Goal: Task Accomplishment & Management: Manage account settings

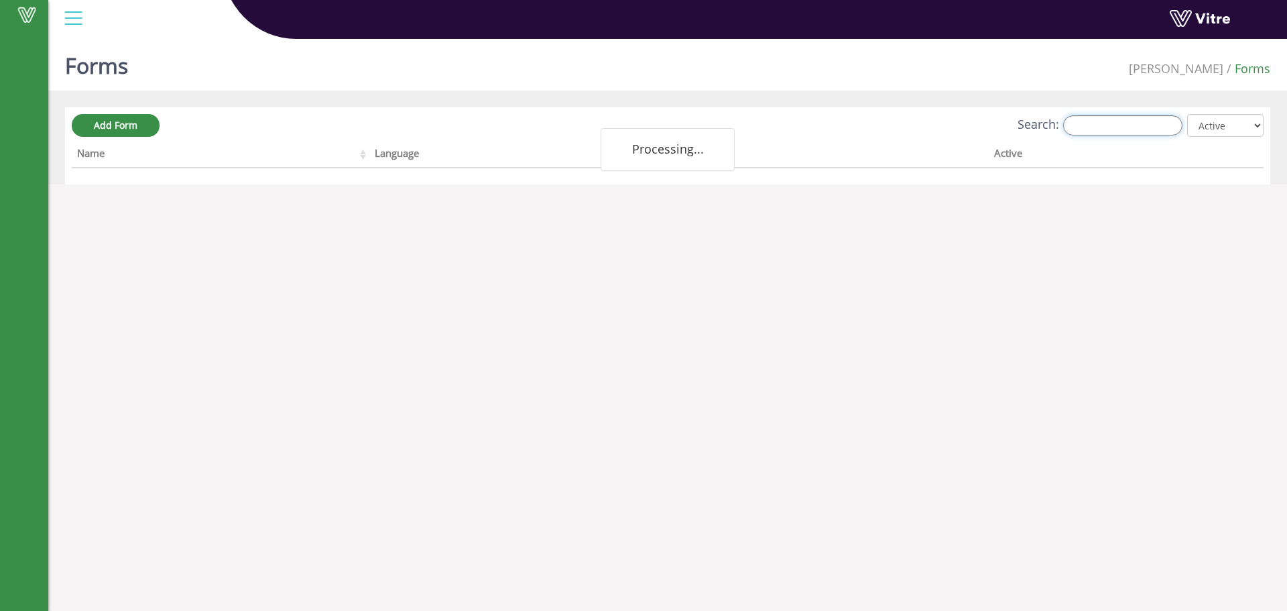
click at [1111, 127] on input "Search:" at bounding box center [1122, 125] width 119 height 20
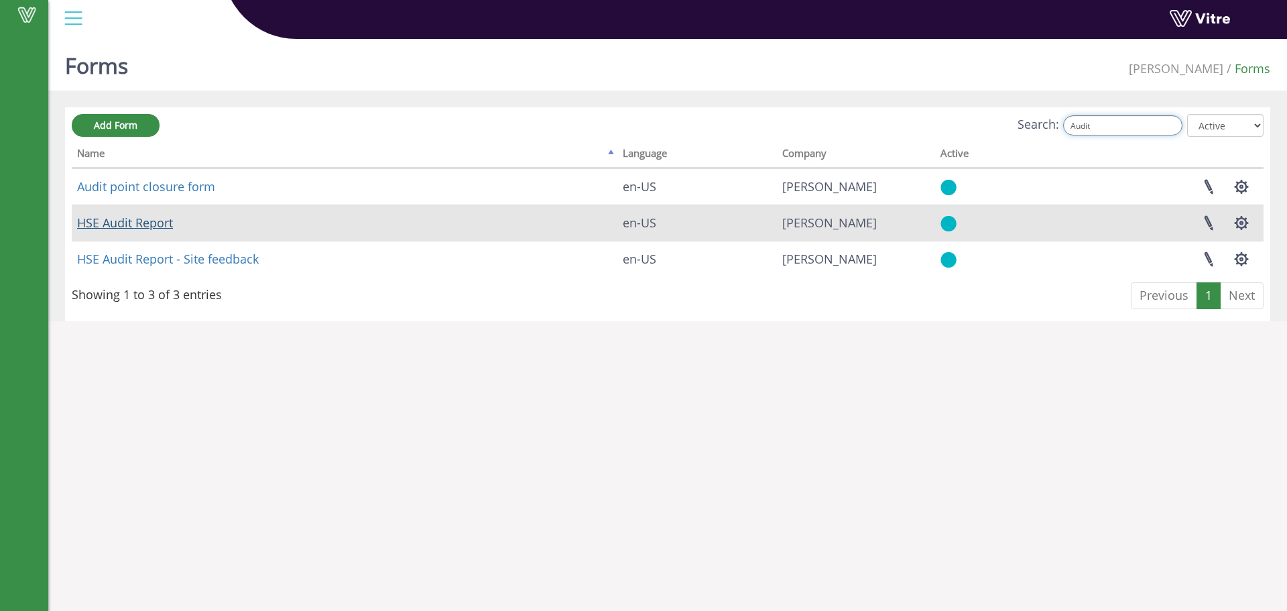
type input "Audit"
click at [143, 222] on link "HSE Audit Report" at bounding box center [125, 222] width 96 height 16
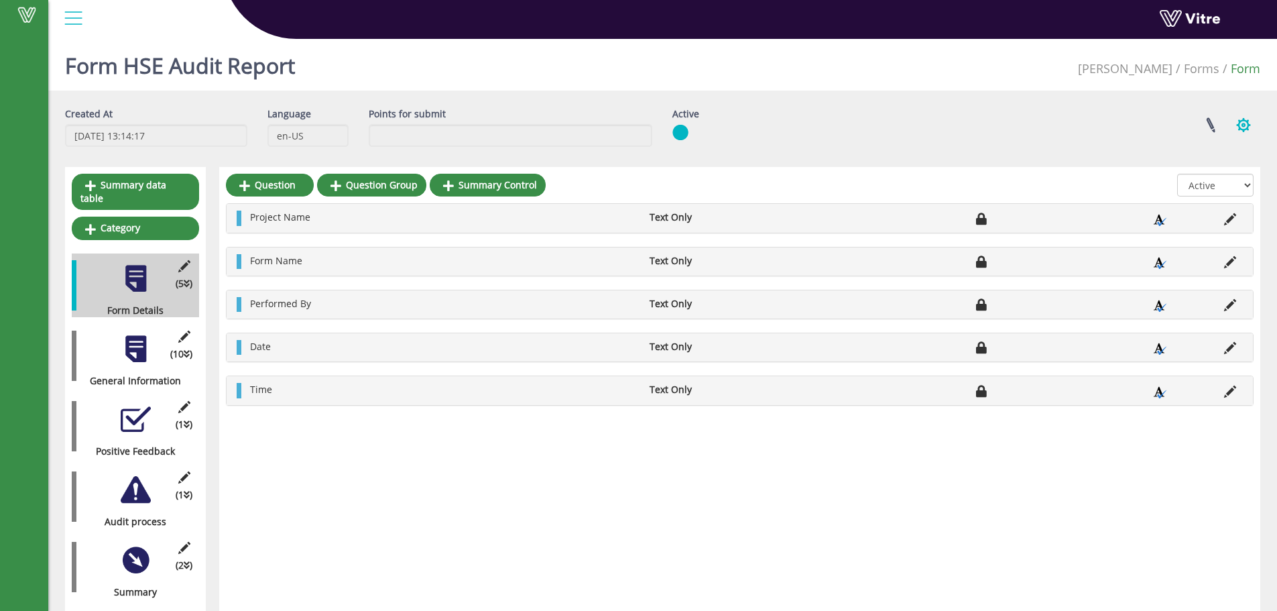
click at [1247, 125] on button "button" at bounding box center [1243, 125] width 34 height 36
click at [1186, 173] on link "Set Users" at bounding box center [1198, 174] width 122 height 17
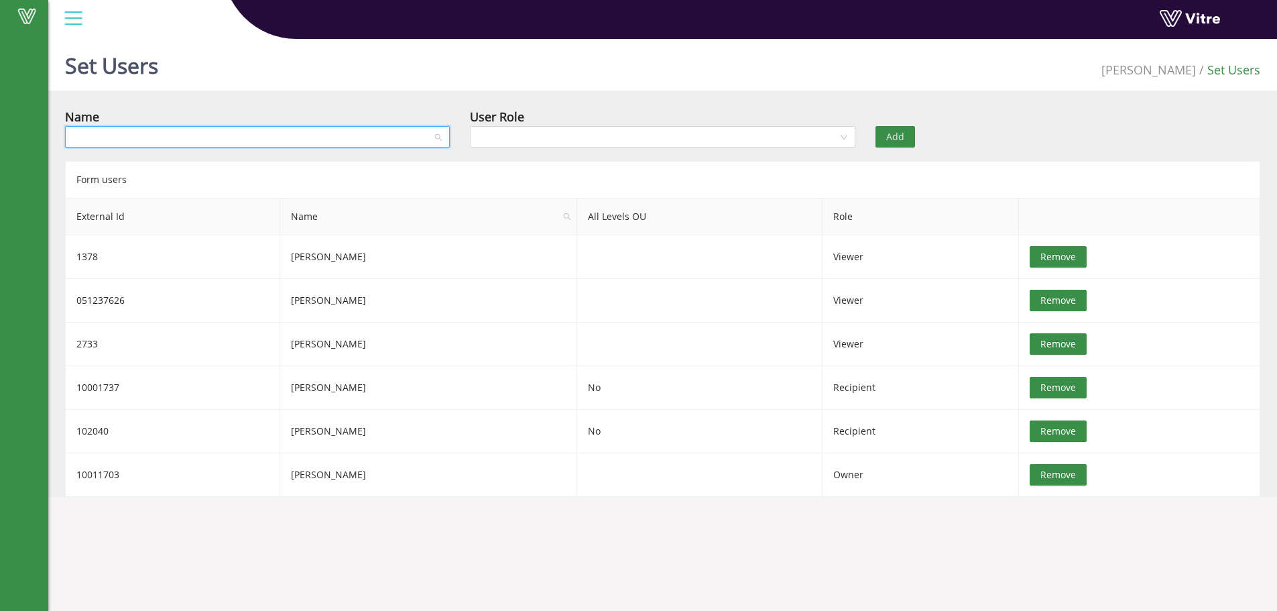
click at [250, 141] on input "search" at bounding box center [252, 137] width 359 height 20
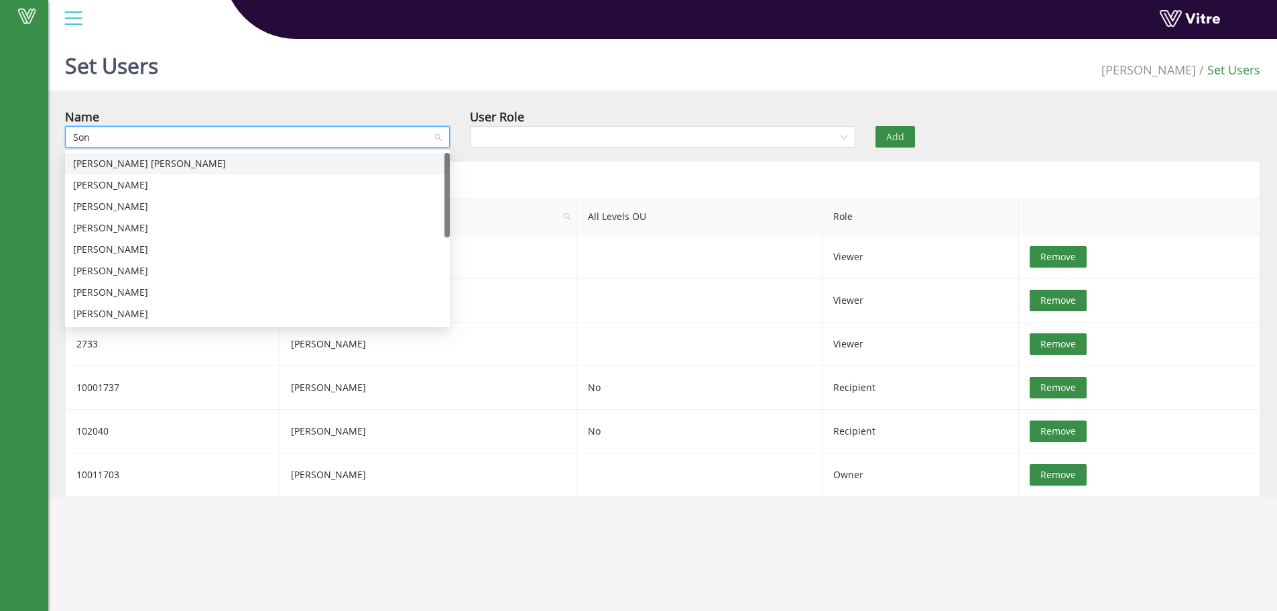
type input "Soni"
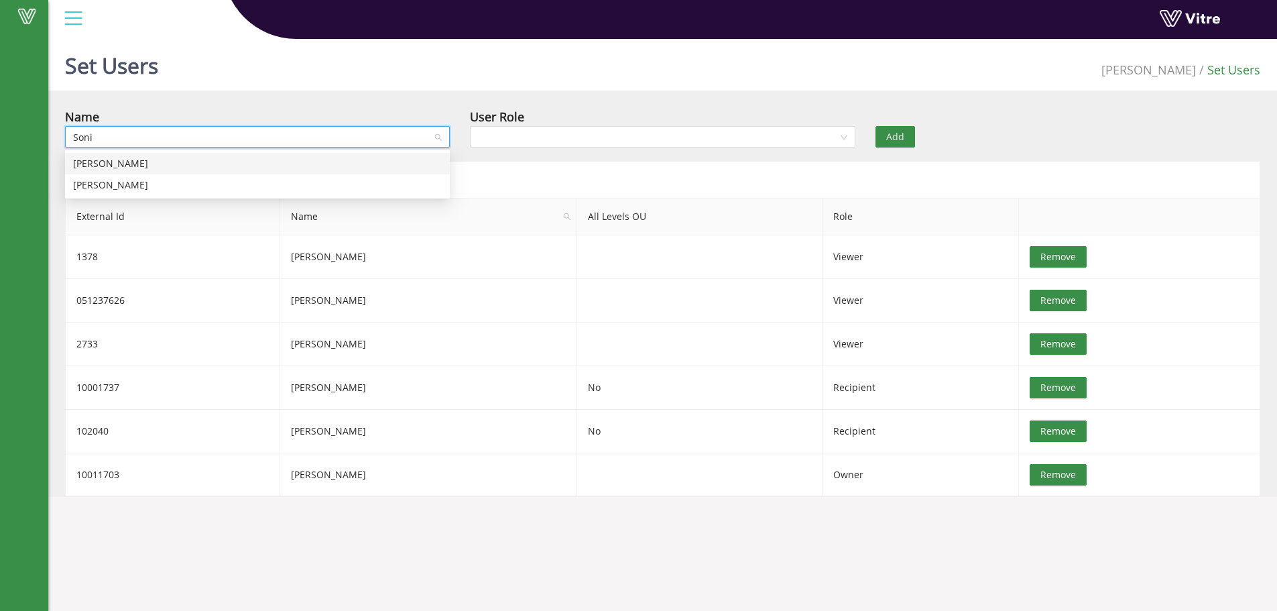
click at [122, 162] on div "Sonia Aparicio" at bounding box center [257, 163] width 369 height 15
click at [510, 137] on input "search" at bounding box center [657, 137] width 359 height 20
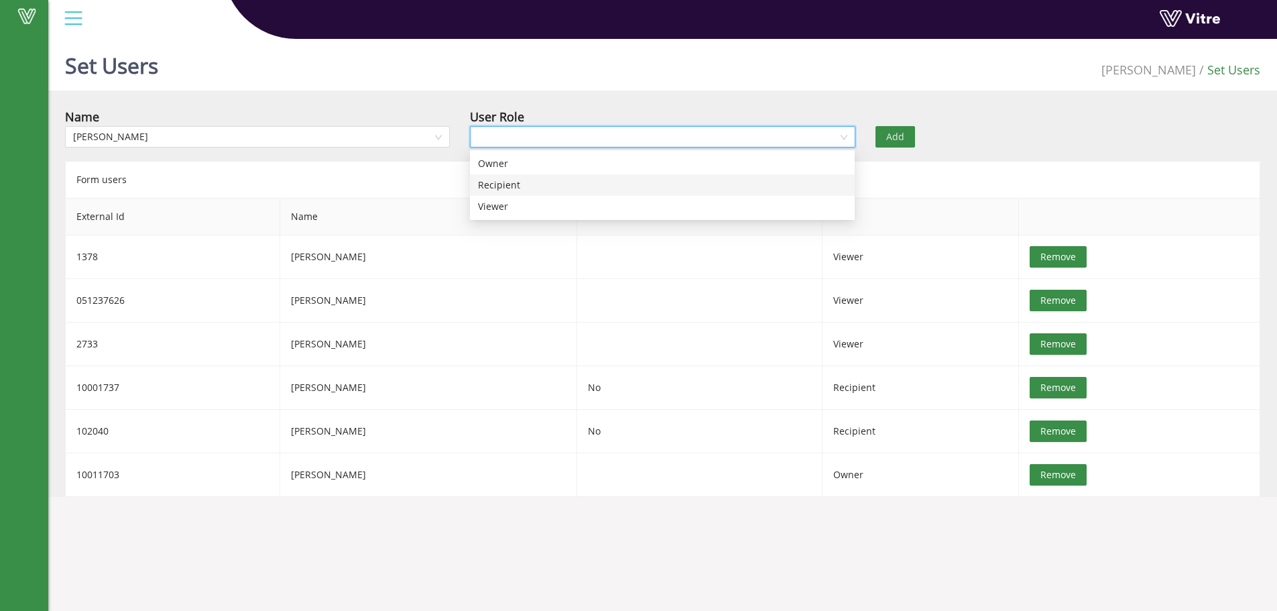
click at [511, 184] on div "Recipient" at bounding box center [662, 185] width 369 height 15
click at [899, 136] on span "Add" at bounding box center [895, 136] width 18 height 15
